Goal: Task Accomplishment & Management: Manage account settings

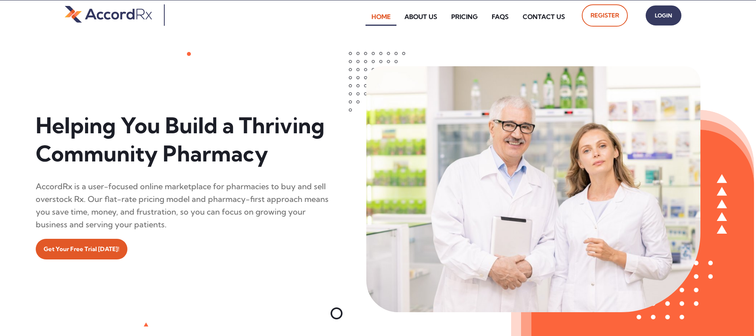
click at [362, 15] on span "Login" at bounding box center [663, 16] width 20 height 12
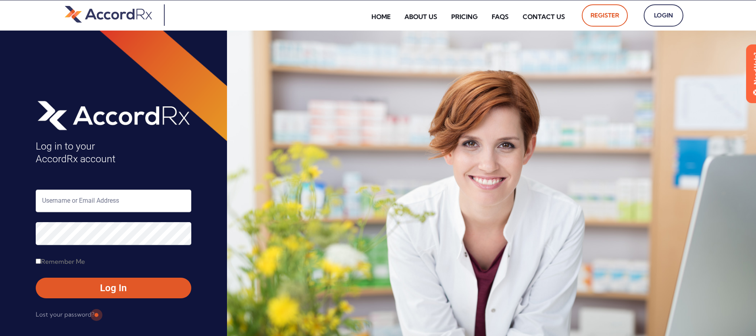
click at [77, 203] on input "text" at bounding box center [113, 201] width 155 height 23
type input "ARX-[PERSON_NAME]"
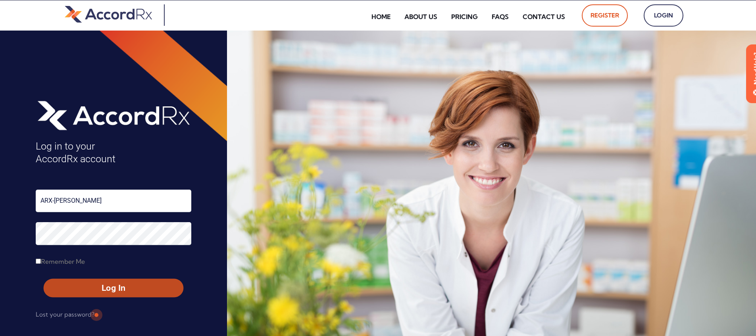
click at [96, 289] on span "Log In" at bounding box center [113, 288] width 125 height 12
